Goal: Transaction & Acquisition: Purchase product/service

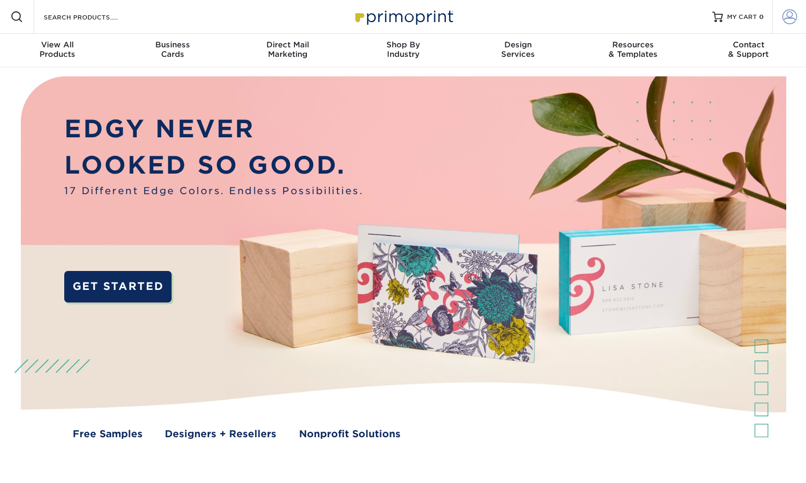
click at [796, 14] on span at bounding box center [790, 16] width 15 height 15
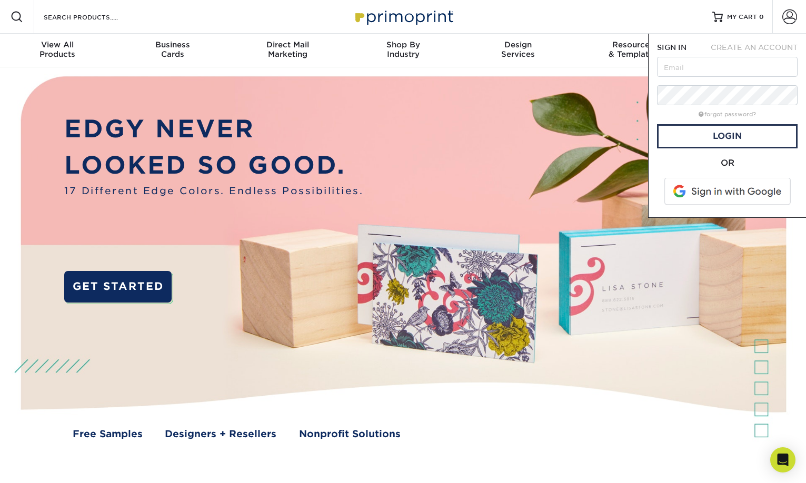
click at [721, 192] on span at bounding box center [728, 191] width 134 height 27
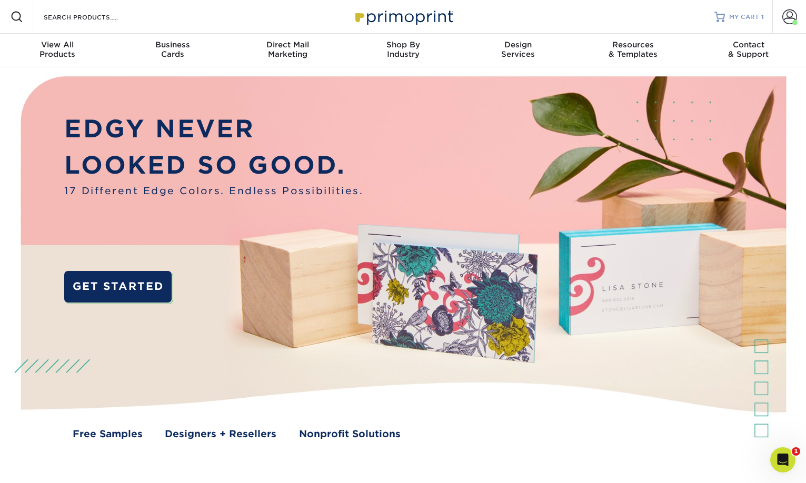
click at [729, 14] on link "MY CART 1" at bounding box center [740, 17] width 50 height 34
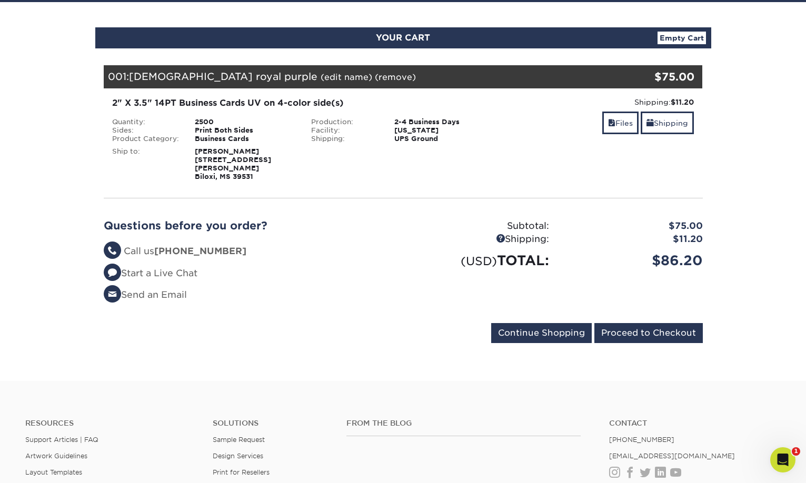
scroll to position [105, 0]
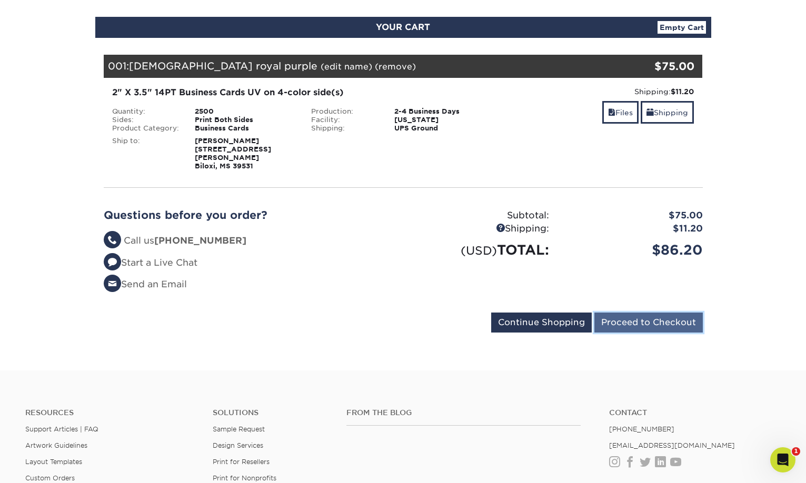
click at [622, 315] on input "Proceed to Checkout" at bounding box center [649, 323] width 108 height 20
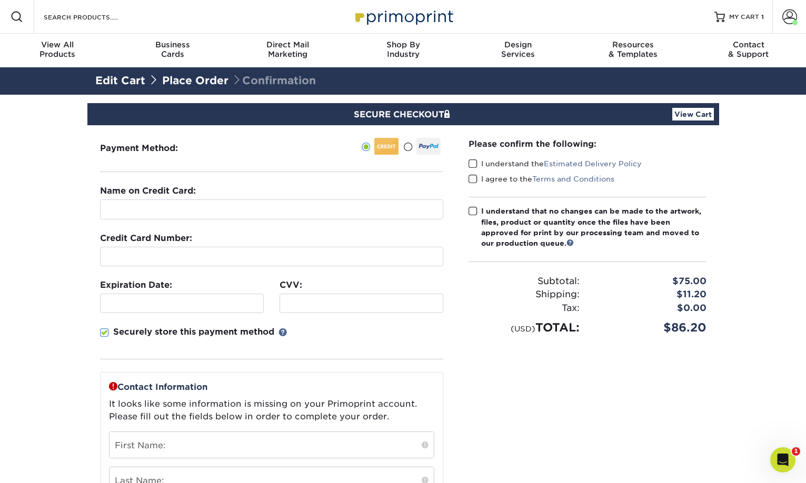
click at [121, 162] on div "Payment Method:" at bounding box center [271, 393] width 369 height 536
click at [407, 145] on span at bounding box center [407, 147] width 9 height 10
click at [0, 0] on input "radio" at bounding box center [0, 0] width 0 height 0
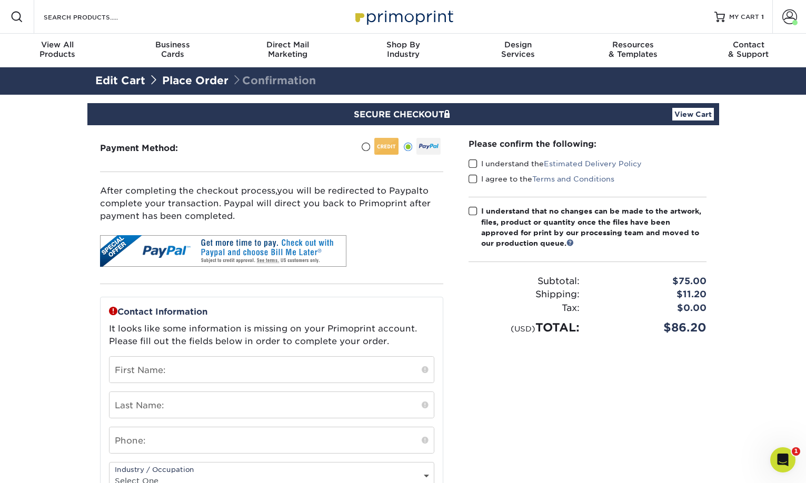
click at [363, 145] on span at bounding box center [365, 147] width 9 height 10
click at [0, 0] on input "radio" at bounding box center [0, 0] width 0 height 0
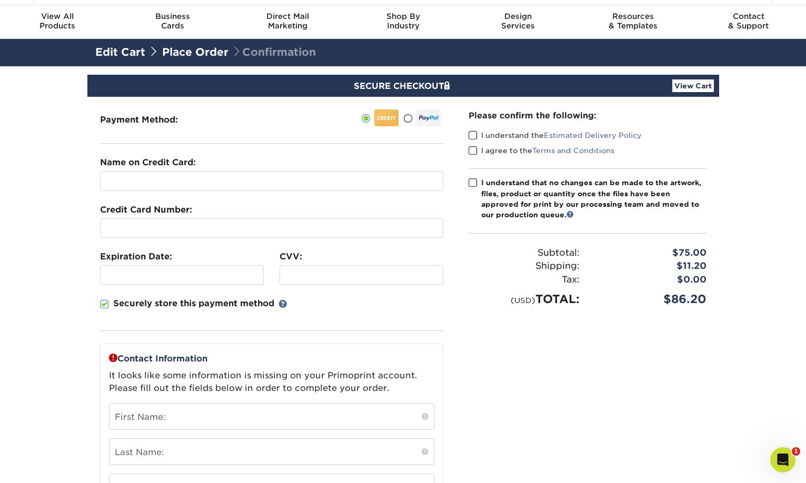
scroll to position [53, 0]
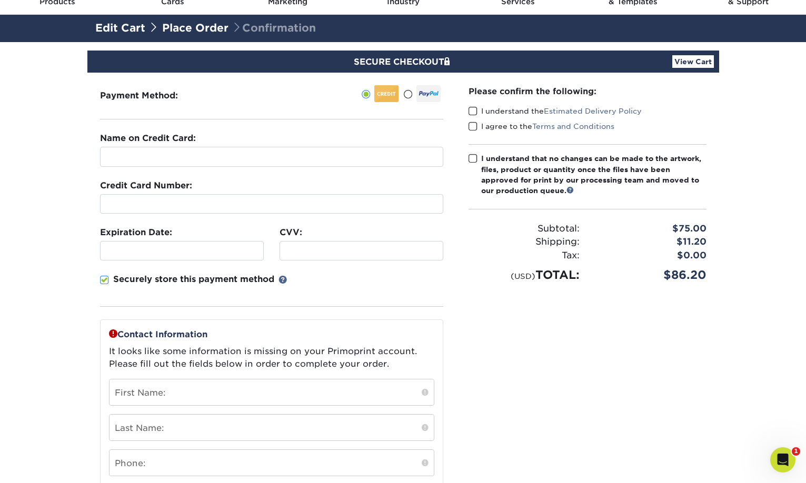
click at [145, 175] on fieldset "Name on Credit Card: Credit Card Number: Expiration Date: CVV:" at bounding box center [271, 225] width 343 height 187
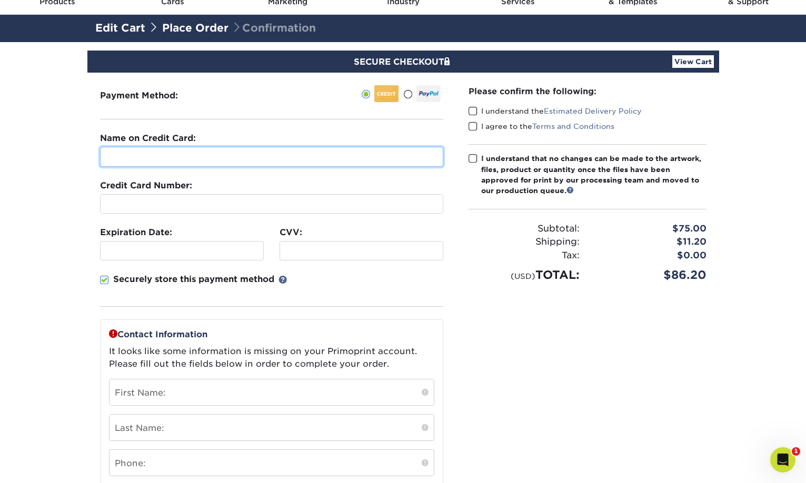
click at [148, 161] on input "text" at bounding box center [271, 157] width 343 height 20
type input "TD Sandlin"
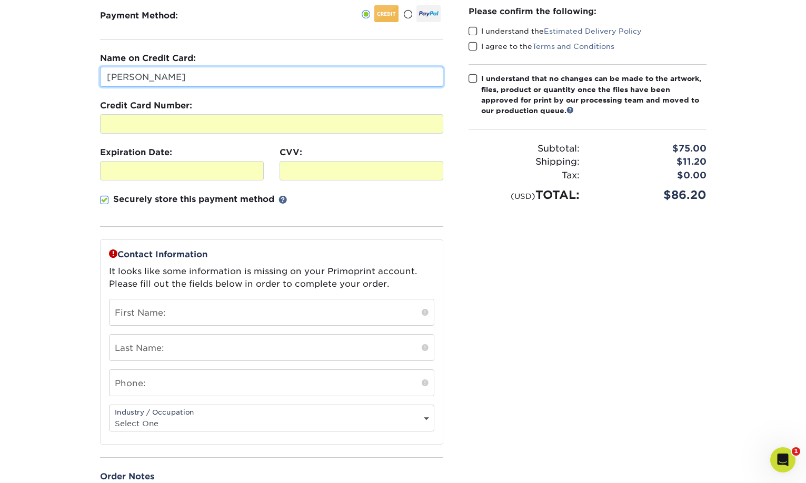
scroll to position [158, 0]
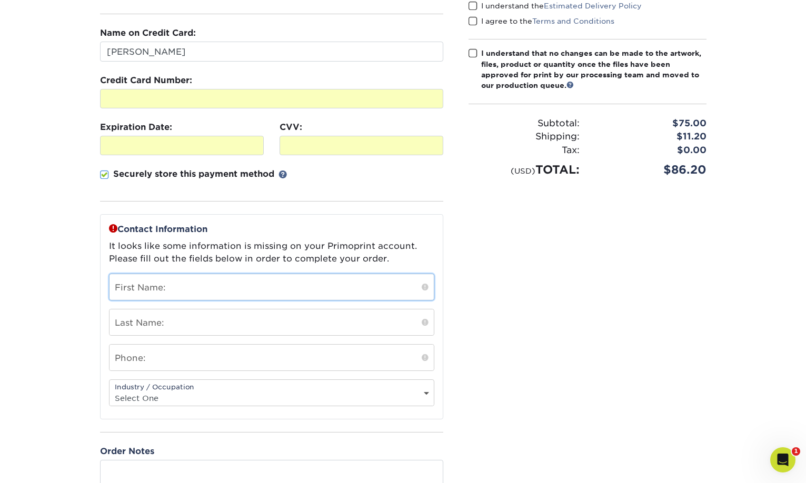
click at [151, 292] on input "text" at bounding box center [272, 287] width 324 height 26
type input "TD"
type input "Sandlin"
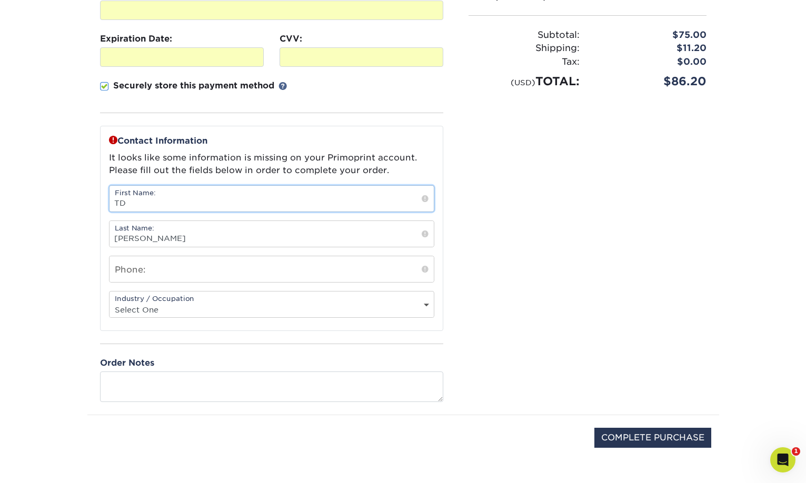
scroll to position [263, 0]
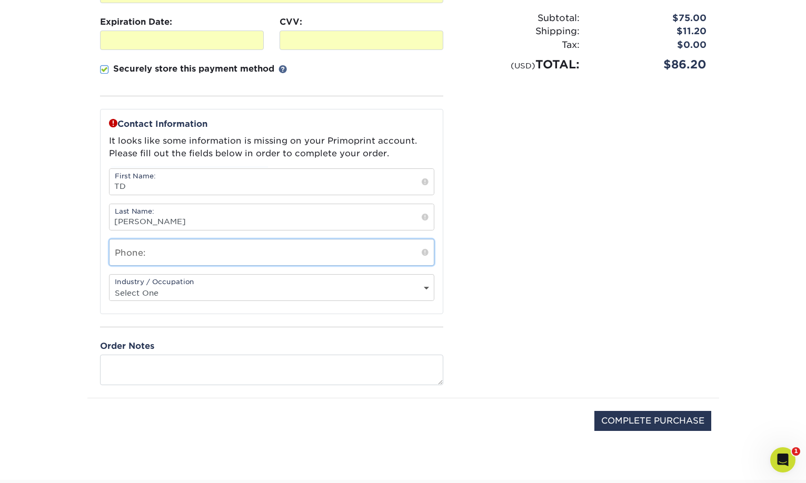
click at [180, 262] on input "text" at bounding box center [272, 253] width 324 height 26
type input "2282435929"
click at [183, 301] on div "Industry / Occupation Select One Administrative Executive Human Resources Const…" at bounding box center [271, 287] width 325 height 27
click at [194, 282] on div "Industry / Occupation Select One Administrative Executive Human Resources Const…" at bounding box center [271, 287] width 325 height 27
click at [191, 293] on select "Select One Administrative Executive Human Resources Construction Education Ente…" at bounding box center [272, 292] width 324 height 15
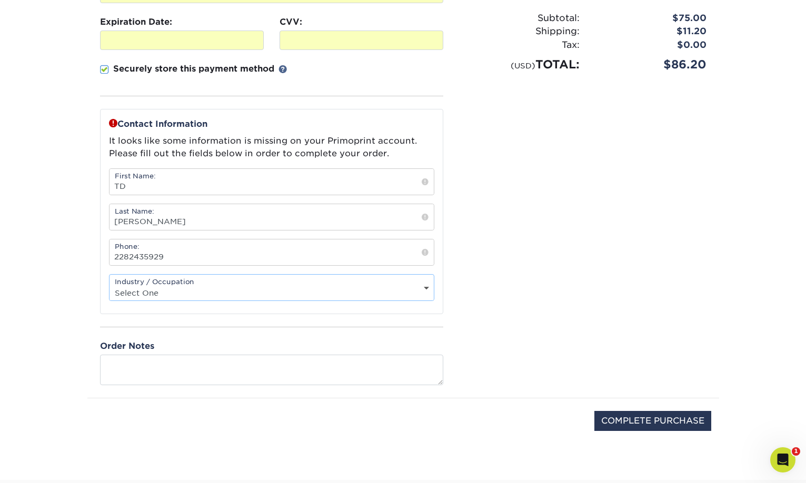
click at [110, 285] on select "Select One Administrative Executive Human Resources Construction Education Ente…" at bounding box center [272, 292] width 324 height 15
click at [257, 289] on select "Select One Administrative Executive Human Resources Construction Education Ente…" at bounding box center [272, 292] width 324 height 15
click at [110, 285] on select "Select One Administrative Executive Human Resources Construction Education Ente…" at bounding box center [272, 292] width 324 height 15
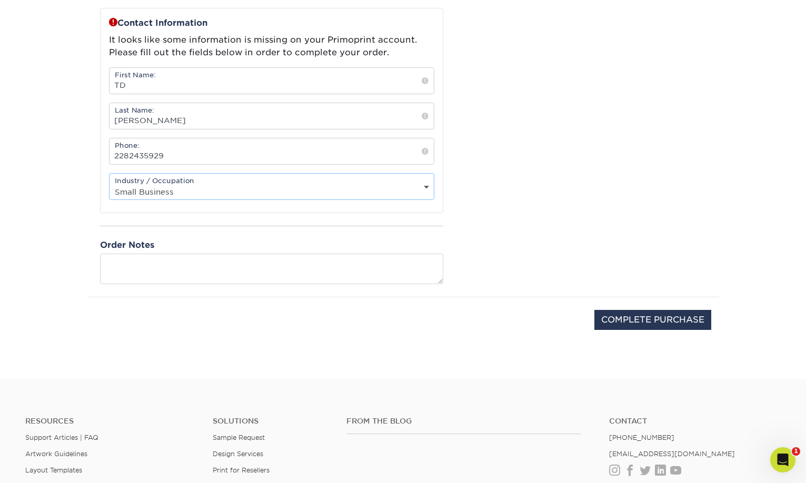
scroll to position [369, 0]
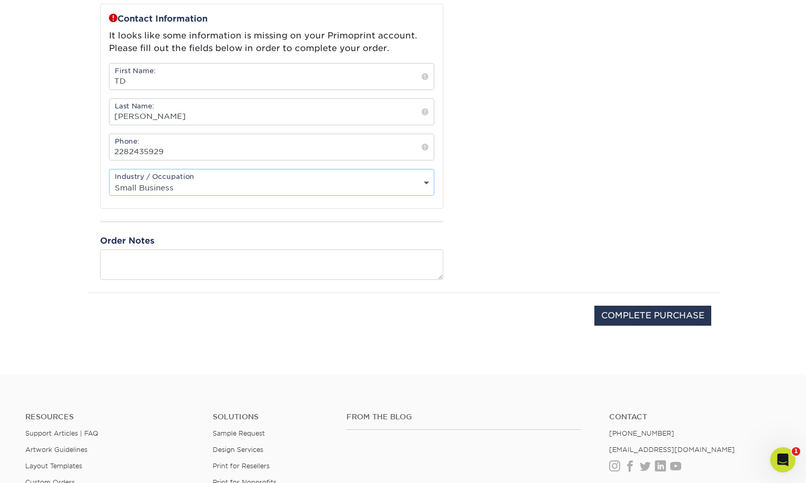
click at [173, 194] on select "Select One Administrative Executive Human Resources Construction Education Ente…" at bounding box center [272, 187] width 324 height 15
select select "20"
click at [110, 180] on select "Select One Administrative Executive Human Resources Construction Education Ente…" at bounding box center [272, 187] width 324 height 15
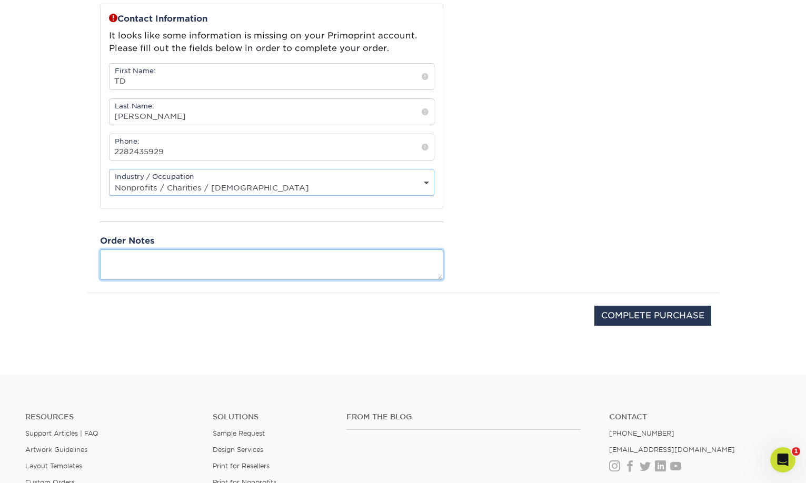
click at [124, 260] on textarea at bounding box center [271, 265] width 343 height 30
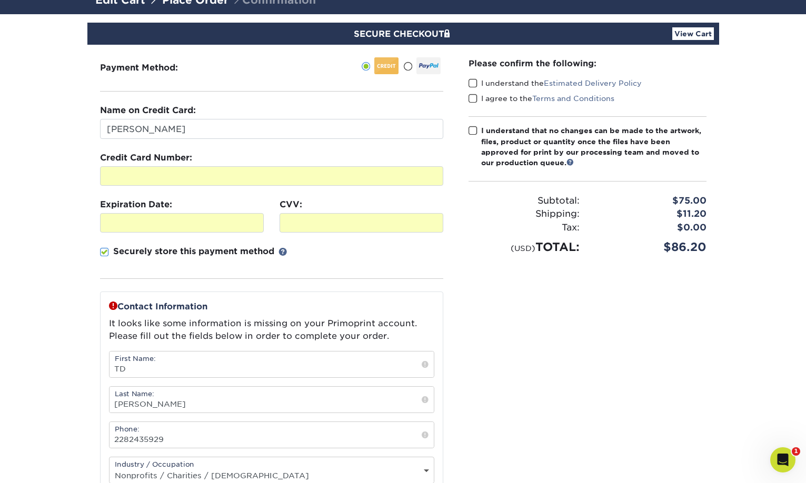
scroll to position [53, 0]
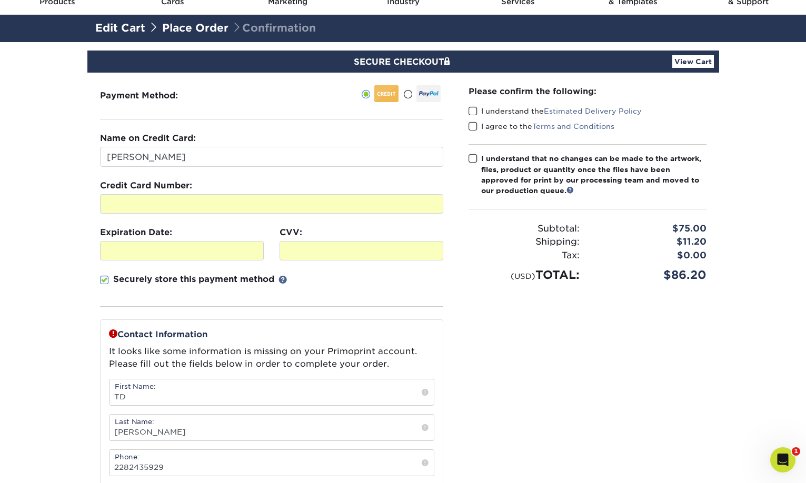
click at [474, 115] on span at bounding box center [473, 111] width 9 height 10
click at [0, 0] on input "I understand the Estimated Delivery Policy" at bounding box center [0, 0] width 0 height 0
click at [471, 132] on div "I agree to the Terms and Conditions" at bounding box center [588, 128] width 238 height 15
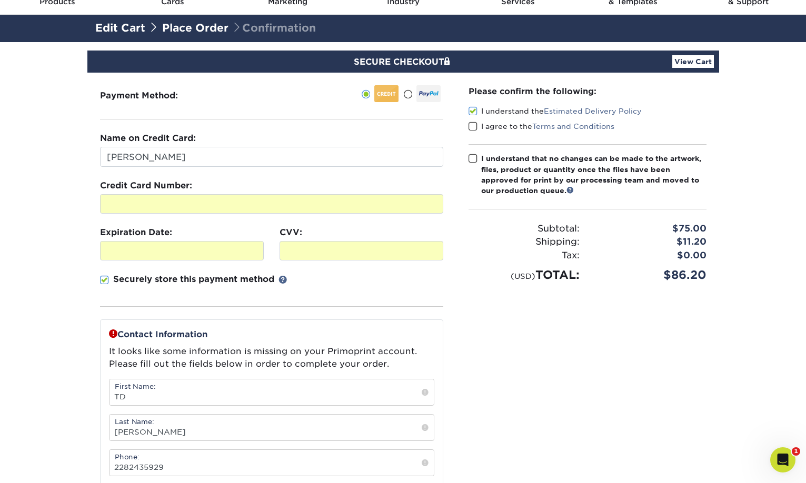
click at [476, 126] on span at bounding box center [473, 127] width 9 height 10
click at [0, 0] on input "I agree to the Terms and Conditions" at bounding box center [0, 0] width 0 height 0
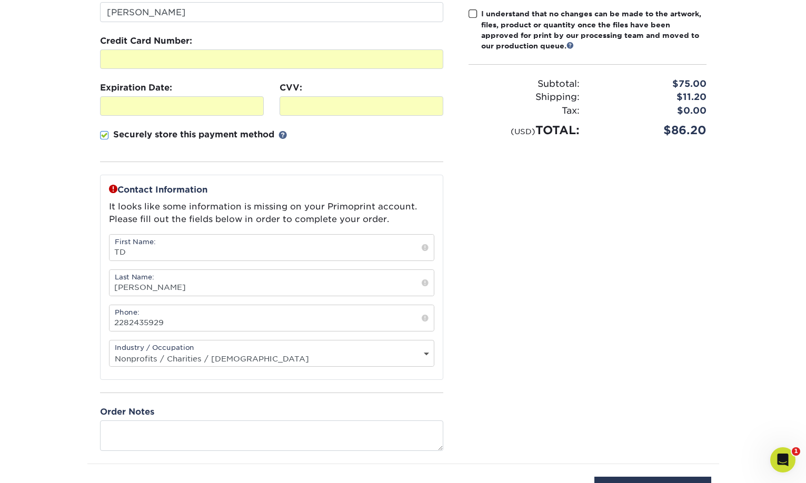
scroll to position [211, 0]
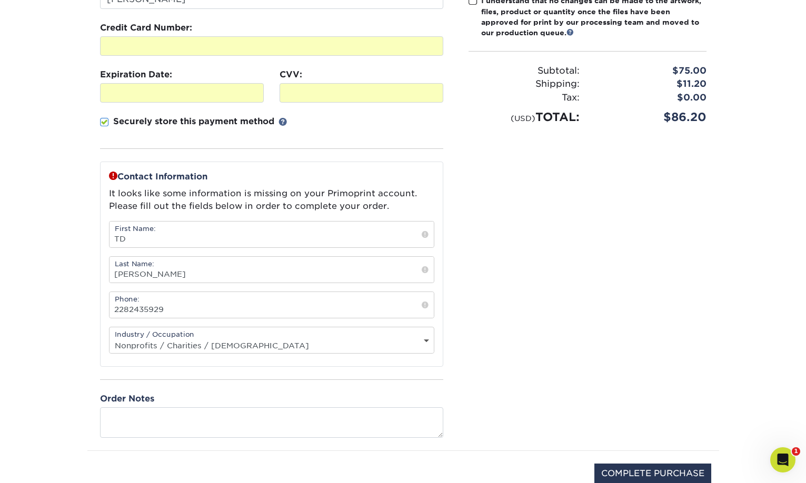
click at [214, 347] on select "Select One Administrative Executive Human Resources Construction Education Ente…" at bounding box center [272, 345] width 324 height 15
select select
click at [110, 338] on select "Select One Administrative Executive Human Resources Construction Education Ente…" at bounding box center [272, 345] width 324 height 15
click at [541, 278] on div "Please confirm the following: I understand the Estimated Delivery Policy I agre…" at bounding box center [587, 183] width 263 height 536
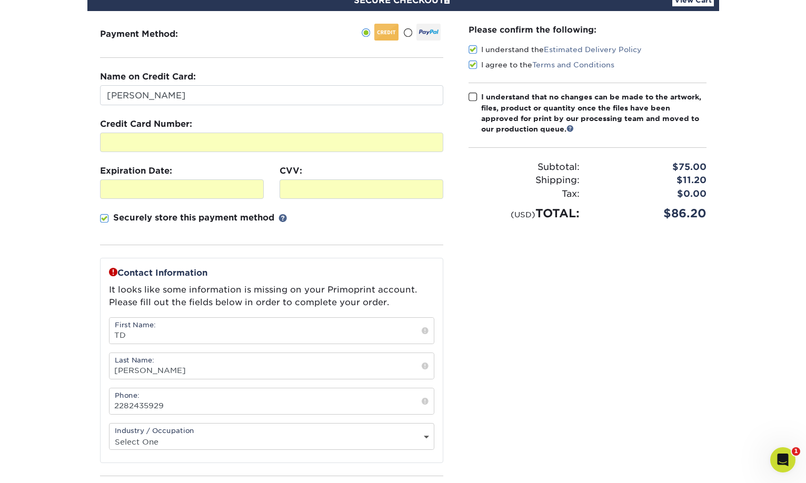
scroll to position [105, 0]
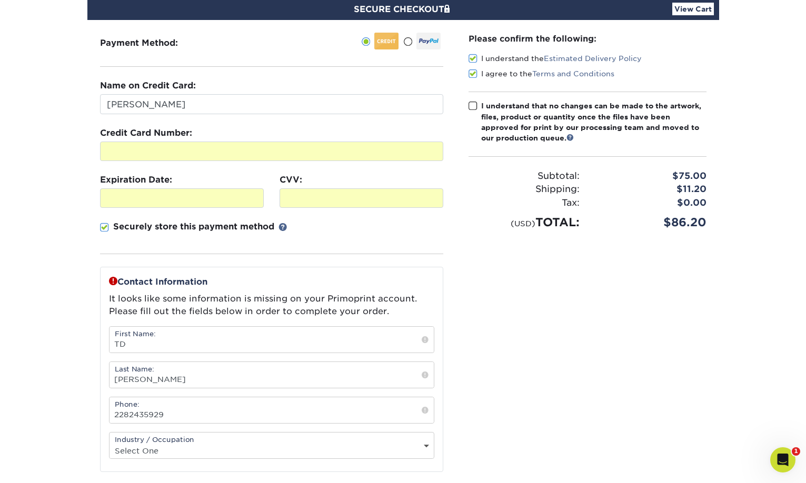
click at [473, 105] on span at bounding box center [473, 106] width 9 height 10
click at [0, 0] on input "I understand that no changes can be made to the artwork, files, product or quan…" at bounding box center [0, 0] width 0 height 0
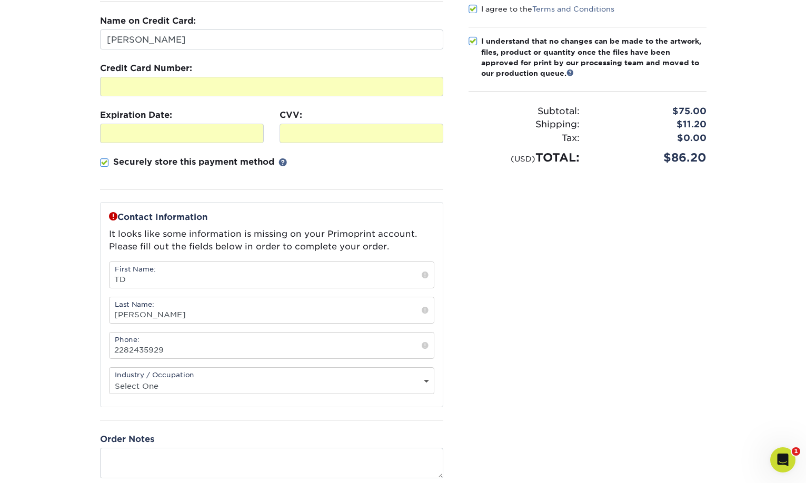
scroll to position [263, 0]
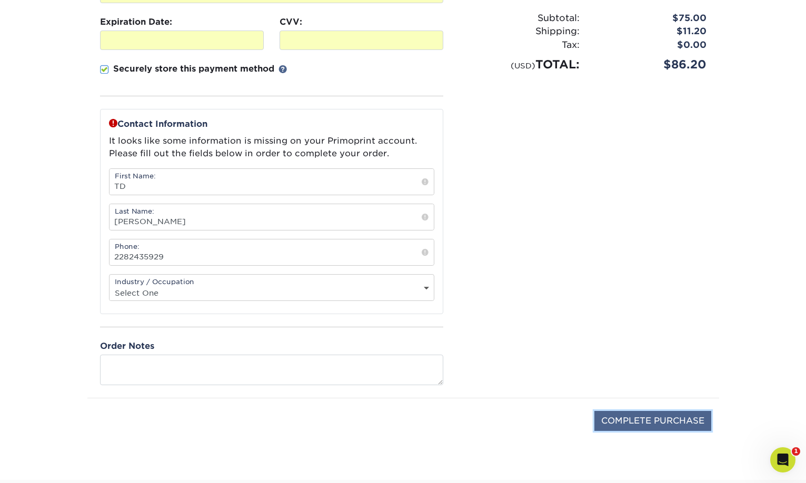
click at [647, 415] on input "COMPLETE PURCHASE" at bounding box center [653, 421] width 117 height 20
type input "COMPLETE PURCHASE"
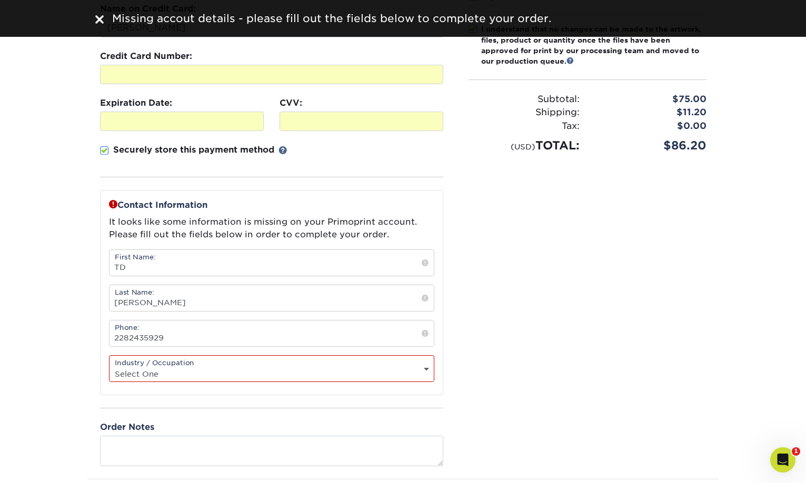
scroll to position [316, 0]
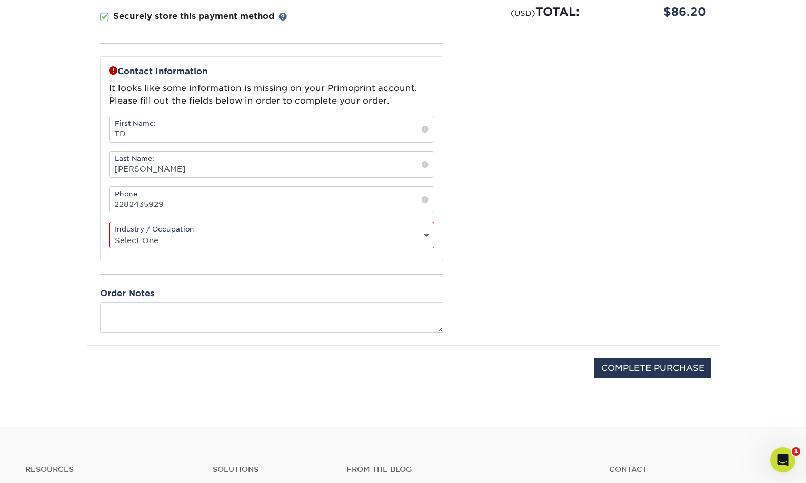
click at [185, 230] on div "Industry / Occupation Select One Administrative Executive Human Resources Const…" at bounding box center [271, 235] width 325 height 27
click at [430, 235] on select "Select One Administrative Executive Human Resources Construction Education Ente…" at bounding box center [272, 240] width 324 height 15
click at [110, 233] on select "Select One Administrative Executive Human Resources Construction Education Ente…" at bounding box center [272, 240] width 324 height 15
click at [424, 131] on span at bounding box center [425, 129] width 7 height 11
click at [427, 240] on select "Select One Administrative Executive Human Resources Construction Education Ente…" at bounding box center [272, 240] width 324 height 15
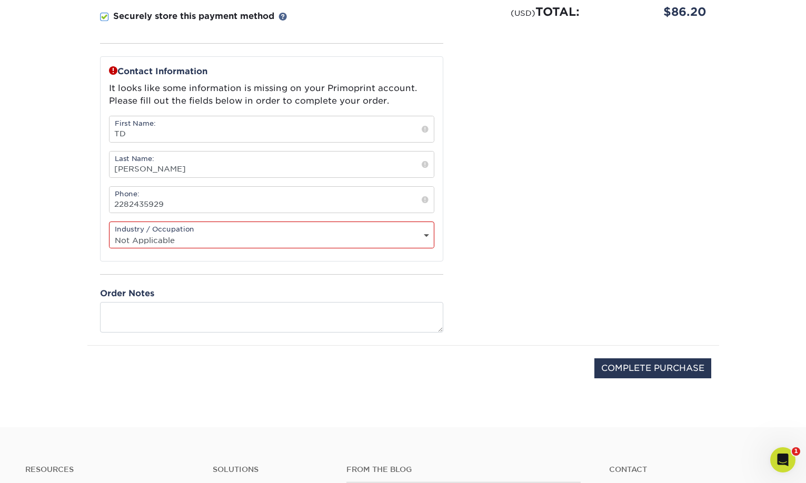
select select "20"
click at [110, 233] on select "Select One Administrative Executive Human Resources Construction Education Ente…" at bounding box center [272, 240] width 324 height 15
click at [612, 364] on input "COMPLETE PURCHASE" at bounding box center [653, 369] width 117 height 20
type input "PROCESSING, PLEASE WAIT..."
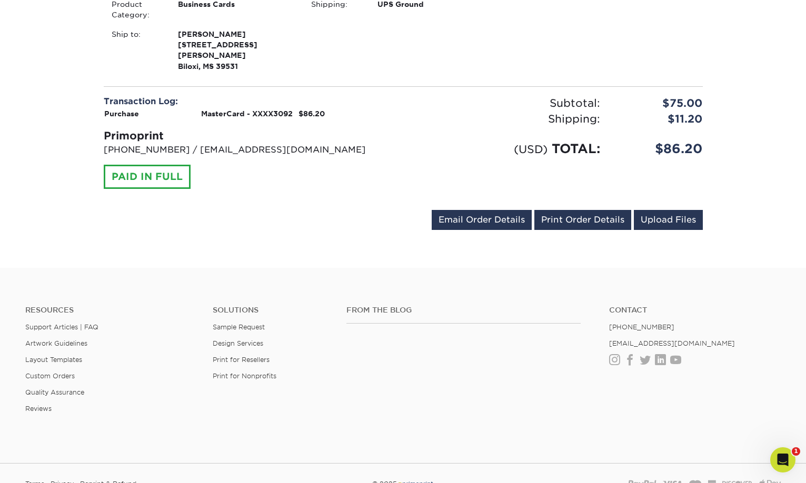
scroll to position [369, 0]
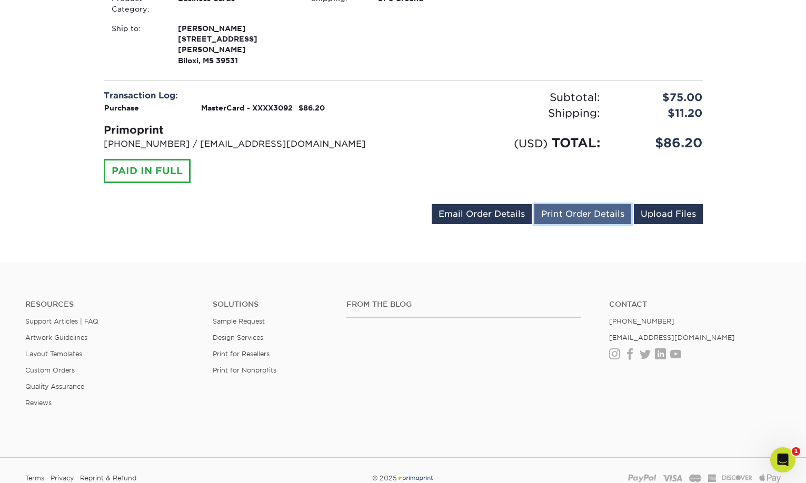
click at [576, 206] on link "Print Order Details" at bounding box center [583, 214] width 97 height 20
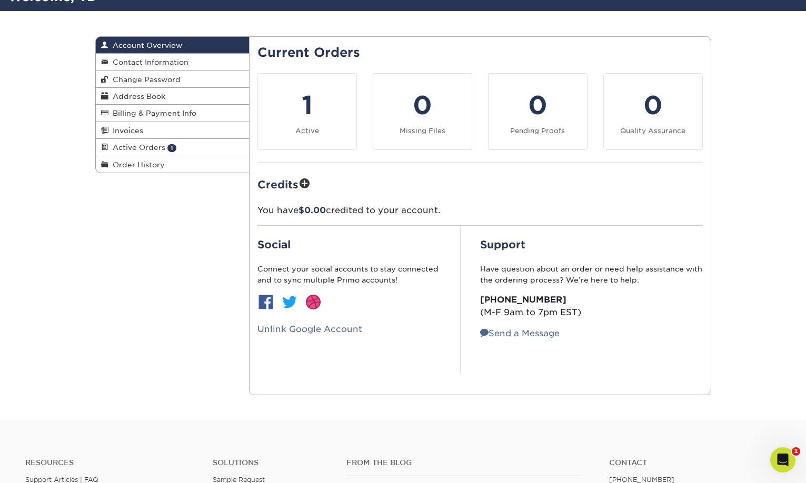
scroll to position [105, 0]
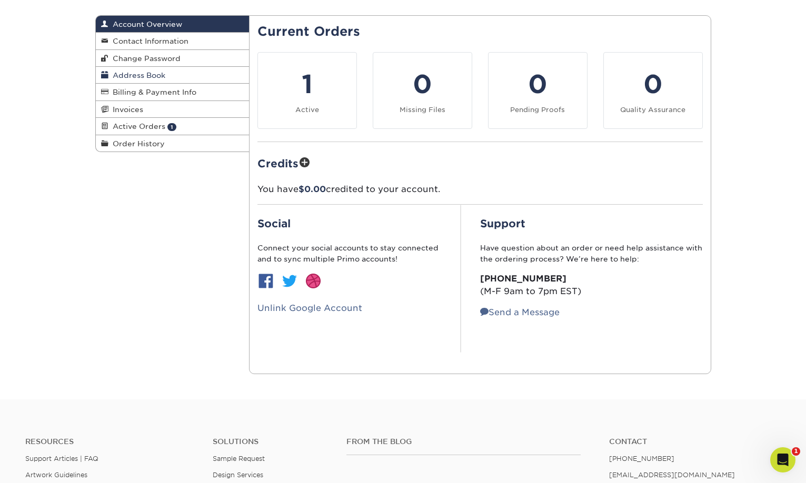
click at [126, 71] on link "Address Book" at bounding box center [173, 75] width 154 height 17
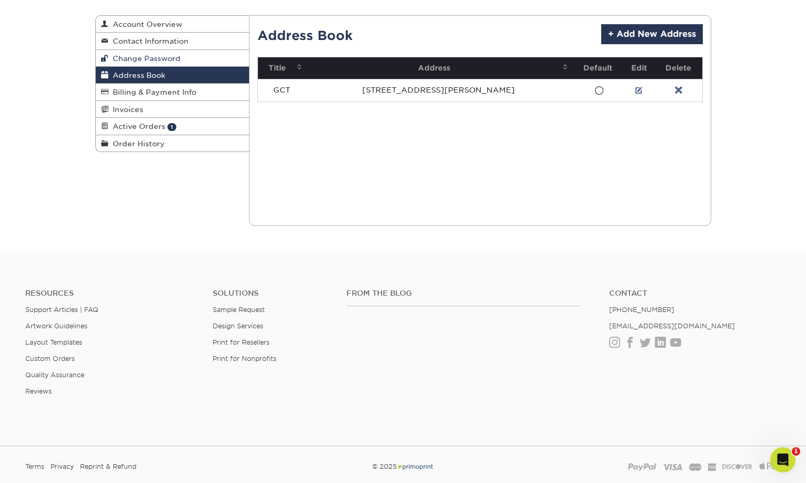
click at [126, 58] on span "Change Password" at bounding box center [144, 58] width 72 height 8
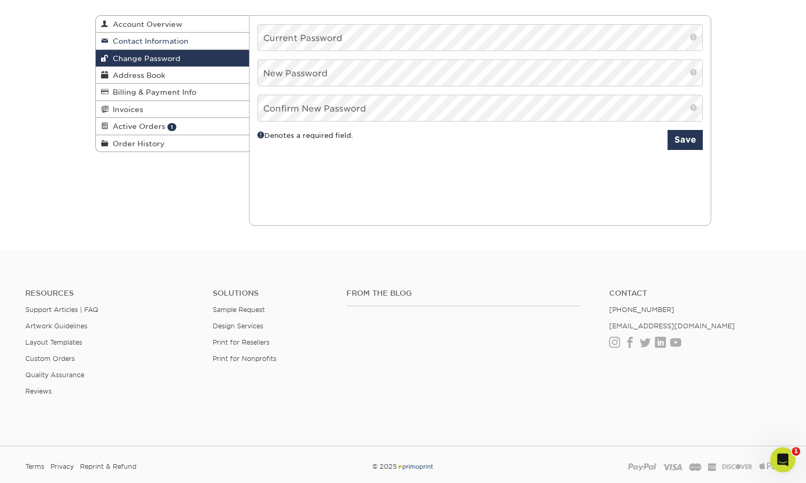
click at [112, 41] on span "Contact Information" at bounding box center [148, 41] width 80 height 8
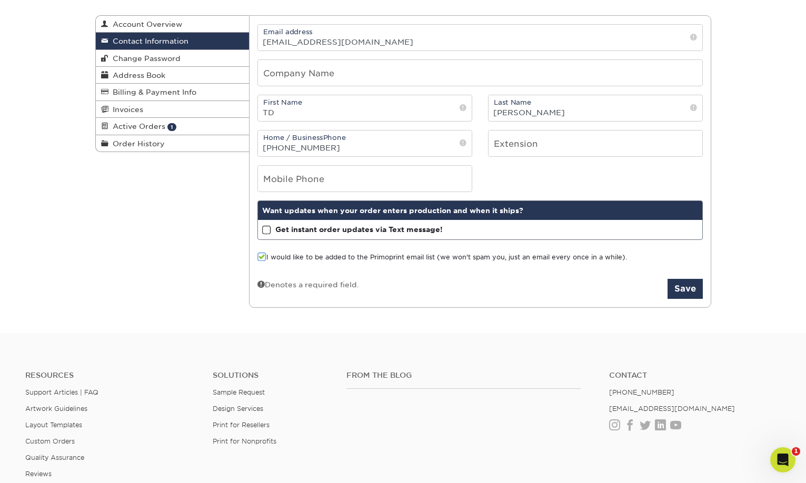
click at [262, 232] on div "Get instant order updates via Text message! Please select a time zone below. Te…" at bounding box center [480, 229] width 444 height 19
click at [268, 230] on span at bounding box center [266, 230] width 9 height 10
click at [0, 0] on input "Get instant order updates via Text message!" at bounding box center [0, 0] width 0 height 0
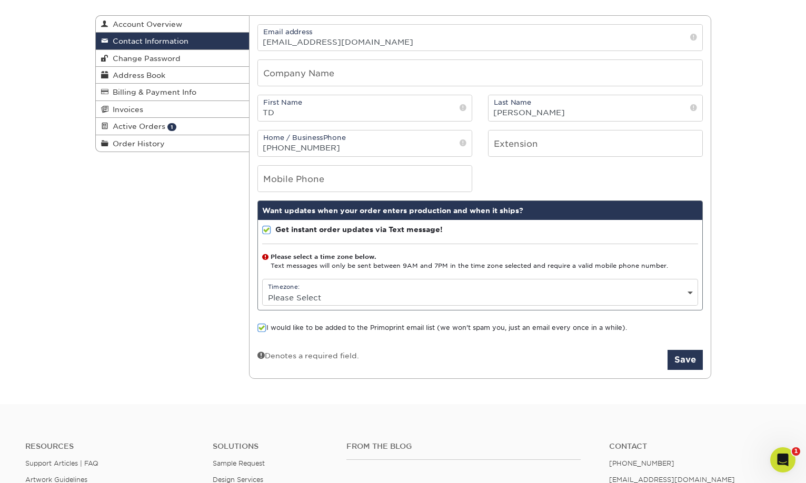
click at [301, 296] on select "Please Select (GMT -12:00) Eniwetok, Kwajalein (GMT -11:00) Midway Island, Samo…" at bounding box center [480, 297] width 435 height 15
select select "-6.0"
click at [263, 290] on select "Please Select (GMT -12:00) Eniwetok, Kwajalein (GMT -11:00) Midway Island, Samo…" at bounding box center [480, 297] width 435 height 15
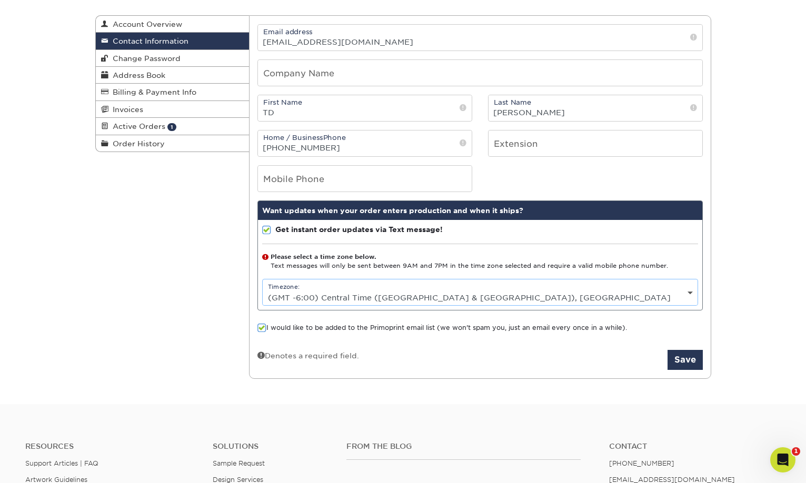
click at [262, 331] on span at bounding box center [262, 328] width 9 height 10
click at [0, 0] on input "I would like to be added to the Primoprint email list (we won't spam you, just …" at bounding box center [0, 0] width 0 height 0
click at [262, 333] on span at bounding box center [262, 328] width 9 height 10
click at [0, 0] on input "I would like to be added to the Primoprint email list (we won't spam you, just …" at bounding box center [0, 0] width 0 height 0
click at [265, 230] on span at bounding box center [266, 230] width 9 height 10
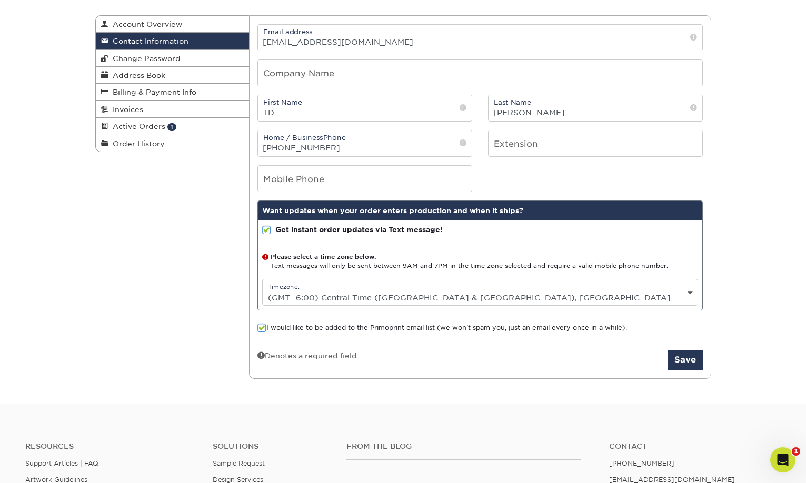
click at [0, 0] on input "Get instant order updates via Text message!" at bounding box center [0, 0] width 0 height 0
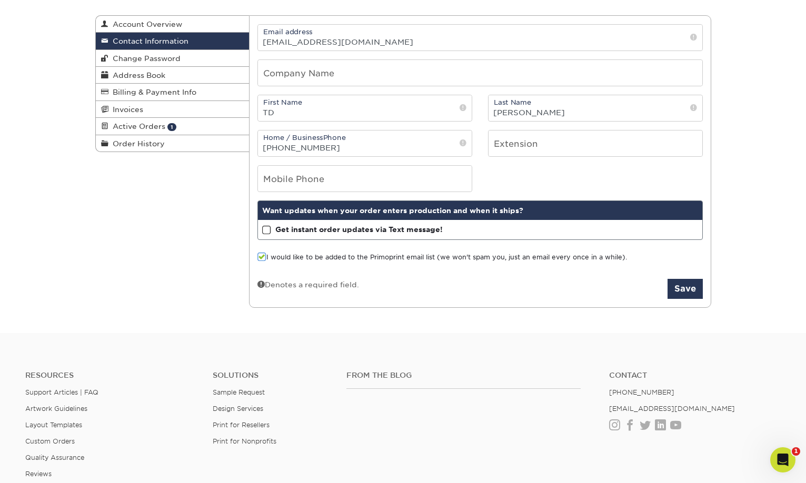
click at [265, 230] on span at bounding box center [266, 230] width 9 height 10
click at [0, 0] on input "Get instant order updates via Text message!" at bounding box center [0, 0] width 0 height 0
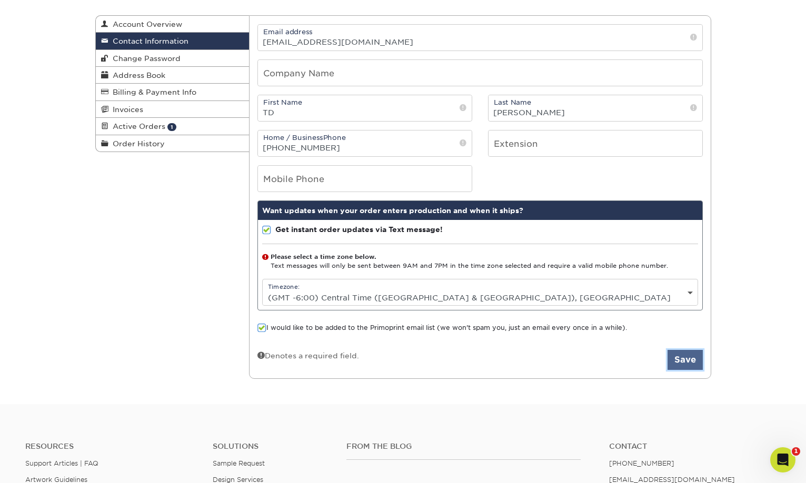
click at [690, 369] on button "Save" at bounding box center [685, 360] width 35 height 20
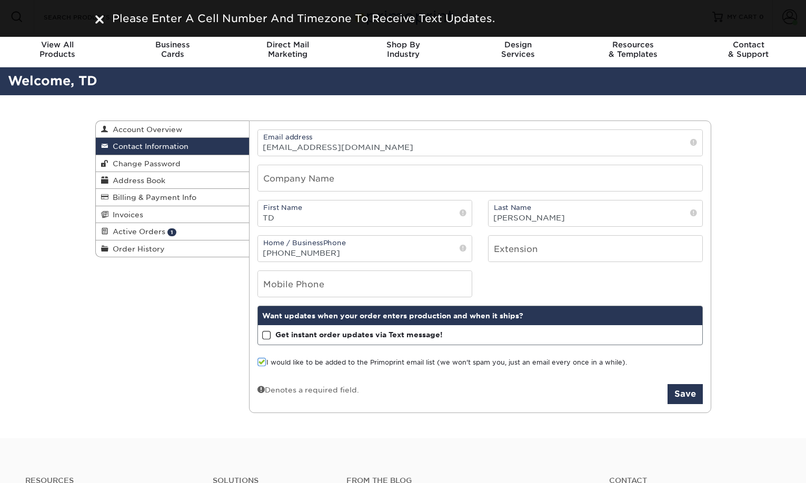
click at [268, 331] on span at bounding box center [266, 336] width 9 height 10
click at [0, 0] on input "Get instant order updates via Text message!" at bounding box center [0, 0] width 0 height 0
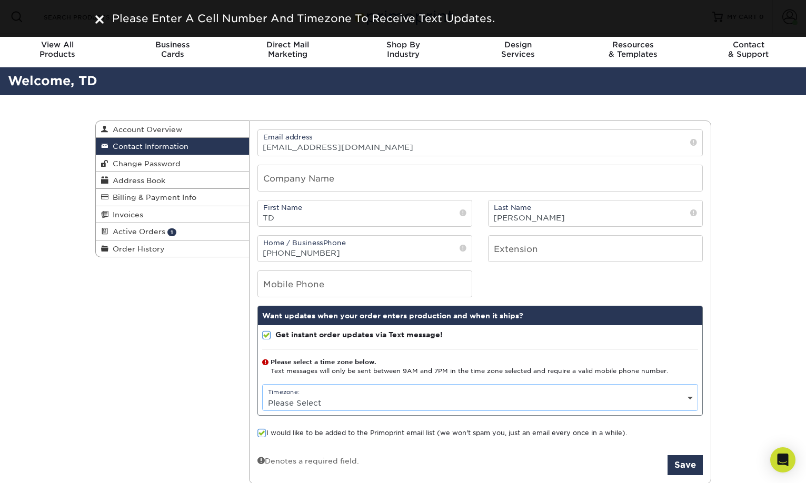
click at [300, 398] on select "Please Select (GMT -12:00) Eniwetok, Kwajalein (GMT -11:00) Midway Island, Samo…" at bounding box center [480, 402] width 435 height 15
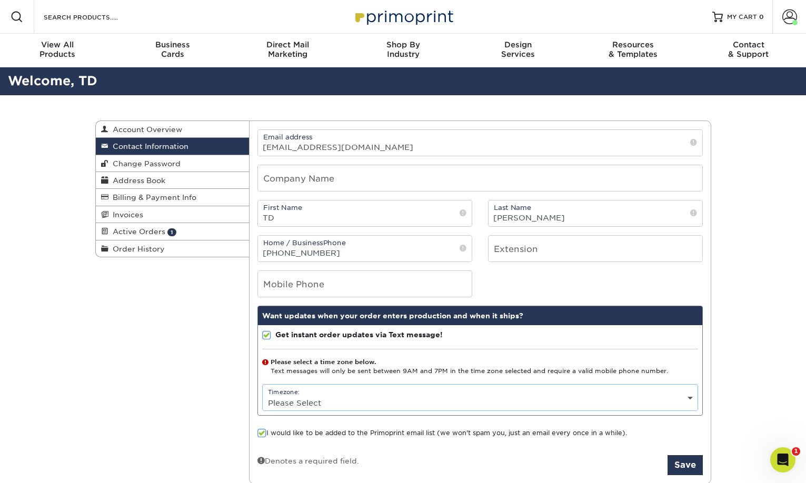
select select "-6.0"
click at [263, 395] on select "Please Select (GMT -12:00) Eniwetok, Kwajalein (GMT -11:00) Midway Island, Samo…" at bounding box center [480, 402] width 435 height 15
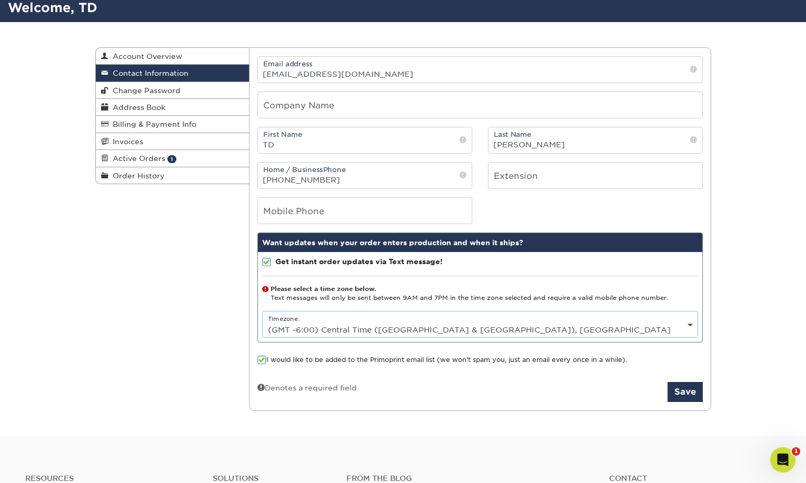
scroll to position [105, 0]
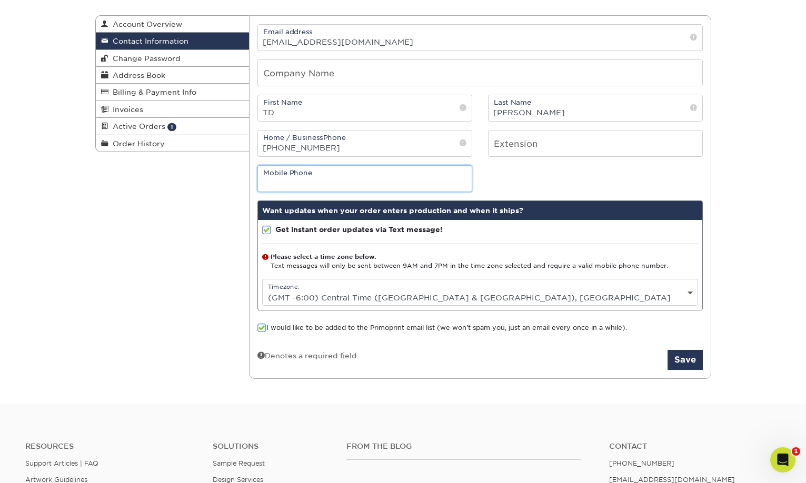
drag, startPoint x: 320, startPoint y: 189, endPoint x: 325, endPoint y: 186, distance: 5.7
click at [323, 186] on input "tel" at bounding box center [365, 179] width 214 height 26
type input "2282435929"
click at [690, 353] on button "Save" at bounding box center [685, 360] width 35 height 20
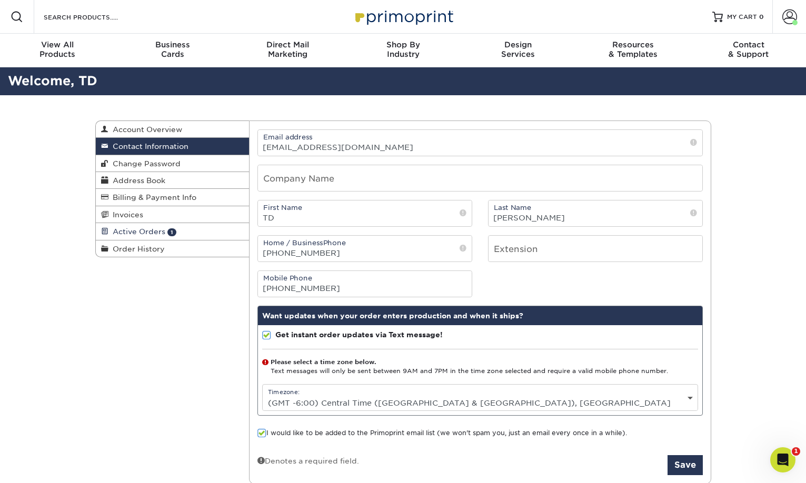
click at [127, 229] on span "Active Orders" at bounding box center [136, 231] width 57 height 8
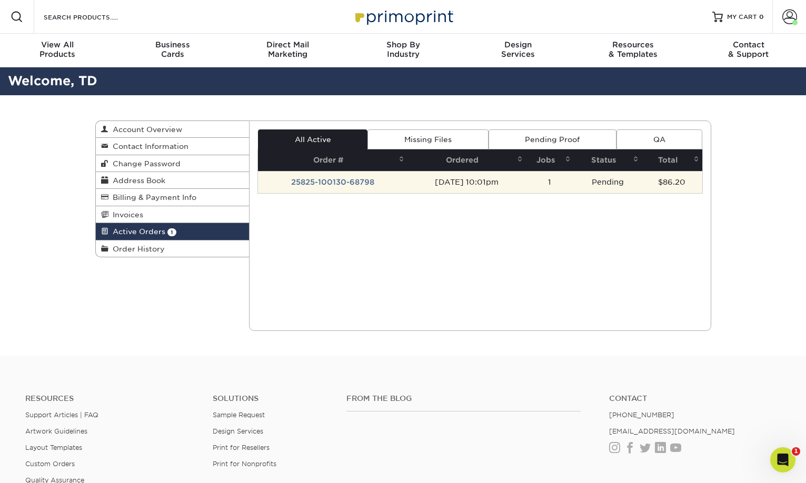
click at [350, 180] on td "25825-100130-68798" at bounding box center [333, 182] width 150 height 22
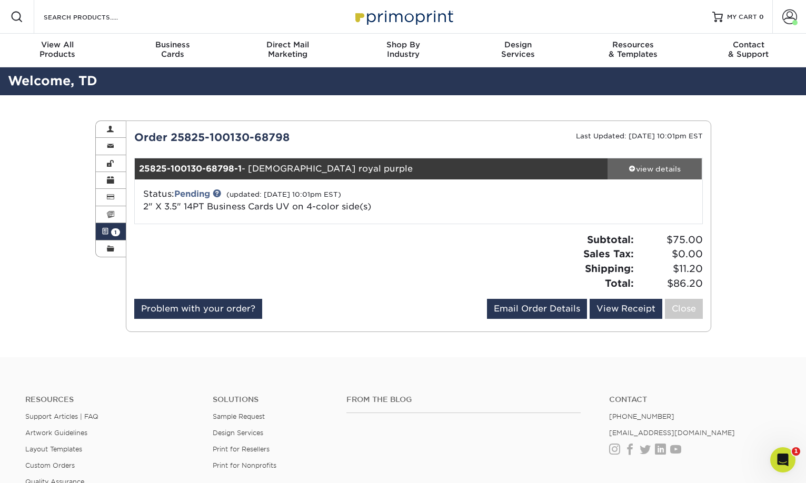
click at [649, 167] on div "view details" at bounding box center [655, 169] width 95 height 11
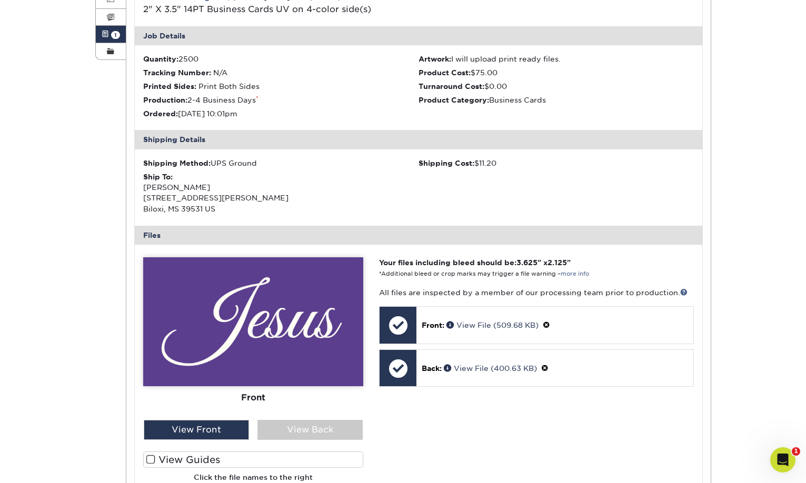
scroll to position [211, 0]
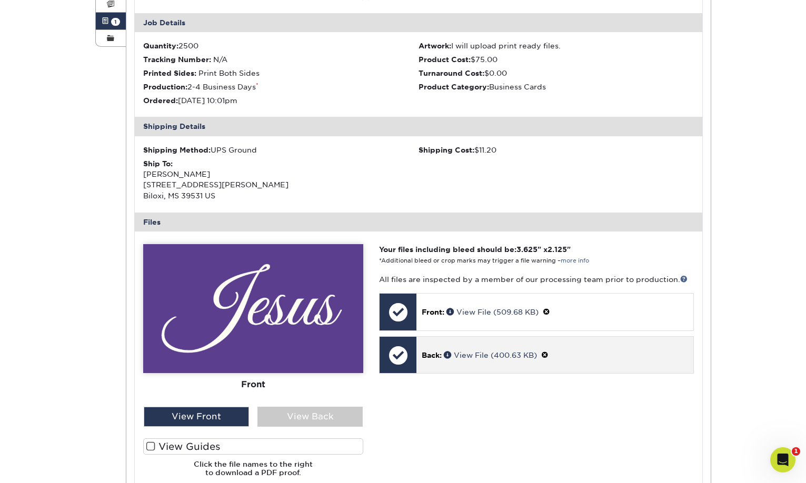
click at [466, 350] on p "Back: View File (400.63 KB)" at bounding box center [555, 355] width 266 height 11
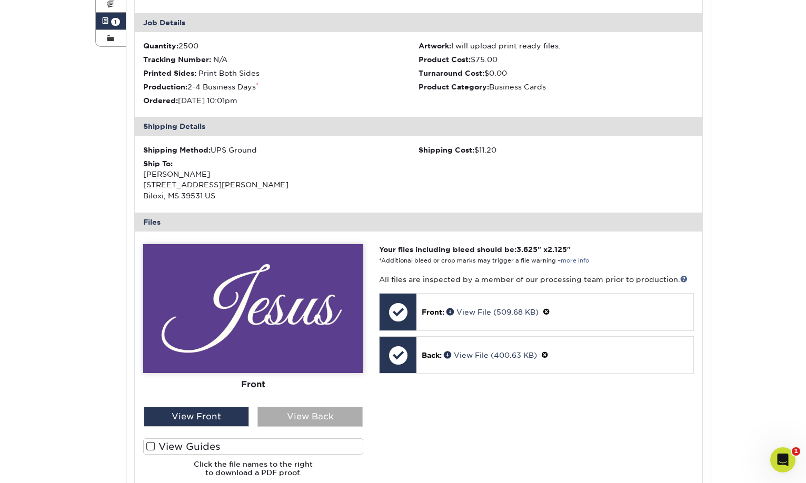
click at [312, 415] on div "View Back" at bounding box center [310, 417] width 105 height 20
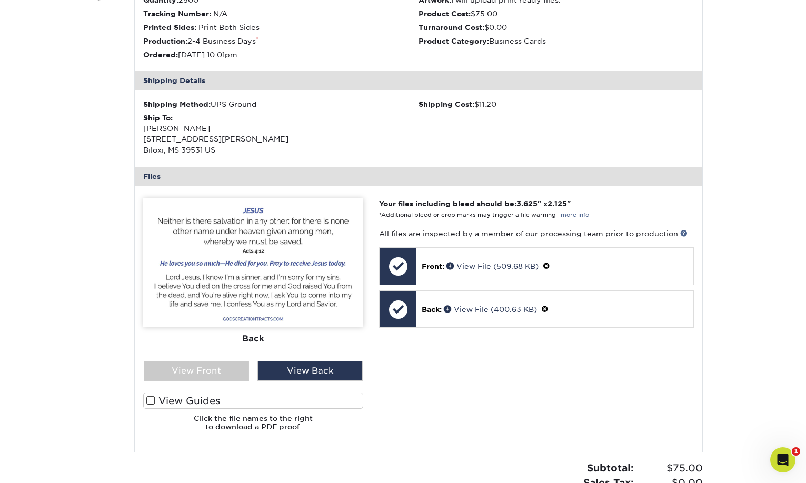
scroll to position [263, 0]
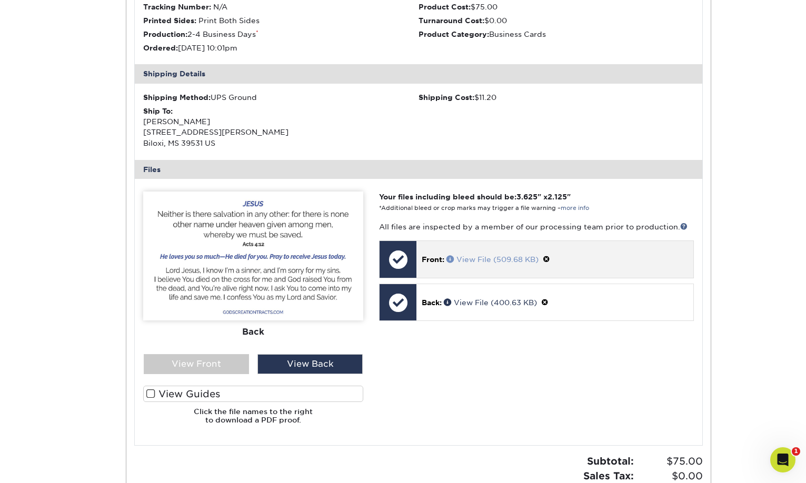
click at [472, 259] on link "View File (509.68 KB)" at bounding box center [493, 259] width 92 height 8
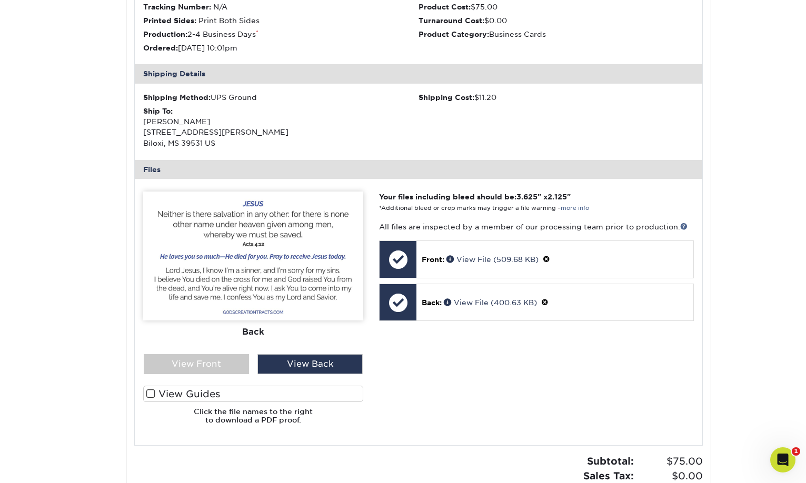
scroll to position [0, 0]
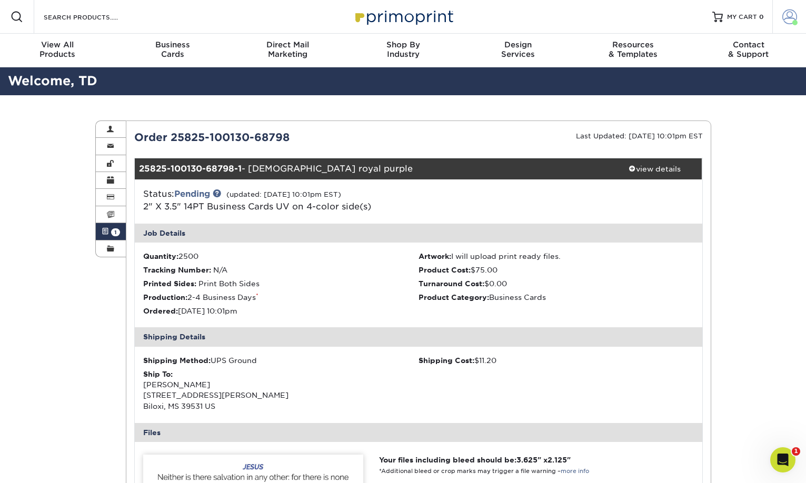
click at [781, 15] on link "Account" at bounding box center [790, 17] width 34 height 34
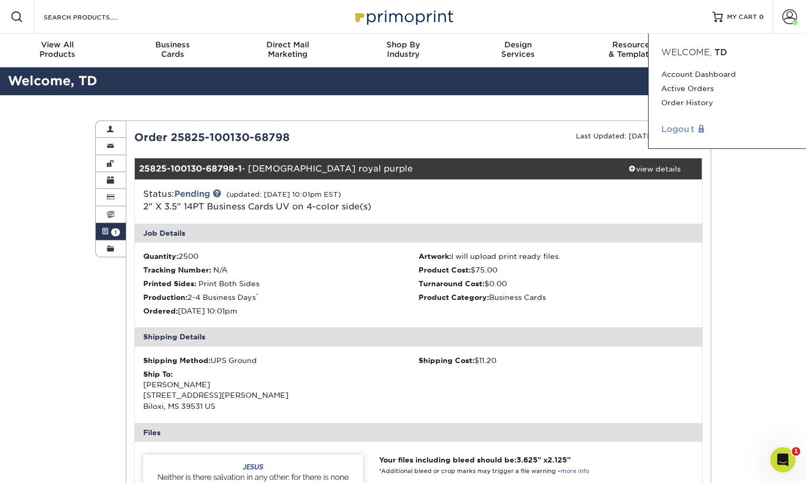
click at [688, 126] on link "Logout" at bounding box center [727, 129] width 132 height 13
